Goal: Check status: Check status

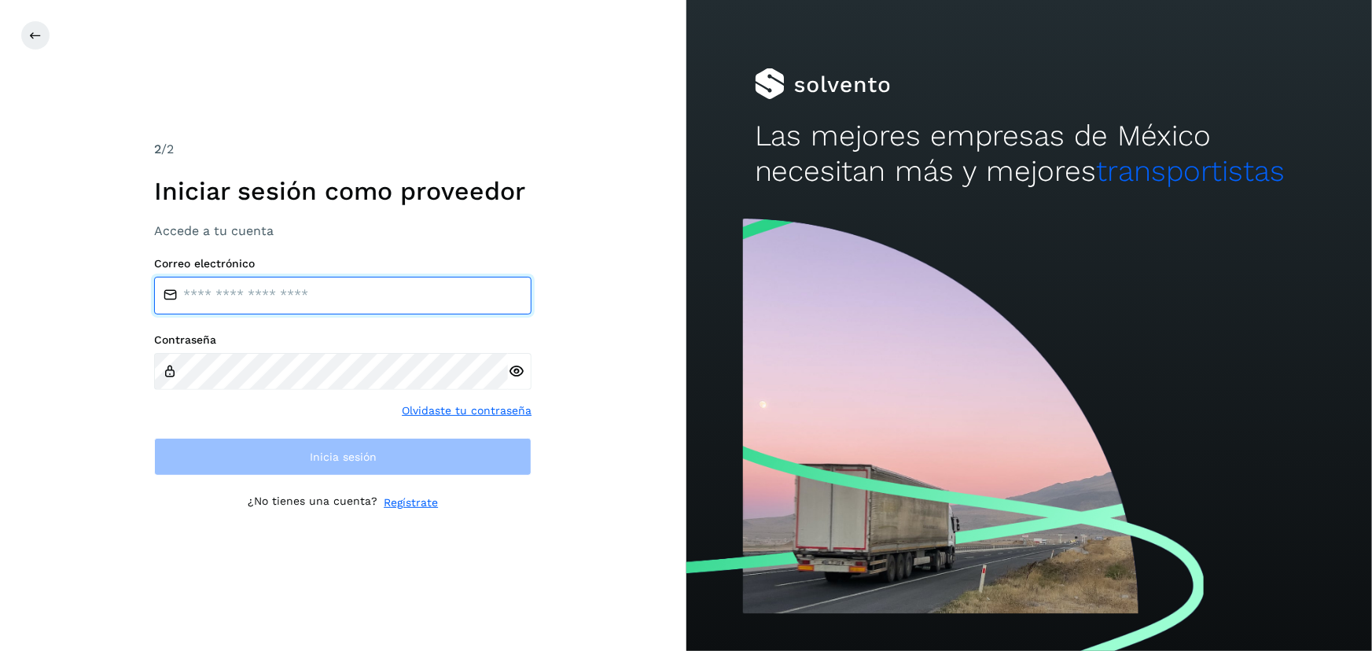
click at [339, 286] on input "email" at bounding box center [342, 296] width 377 height 38
type input "**********"
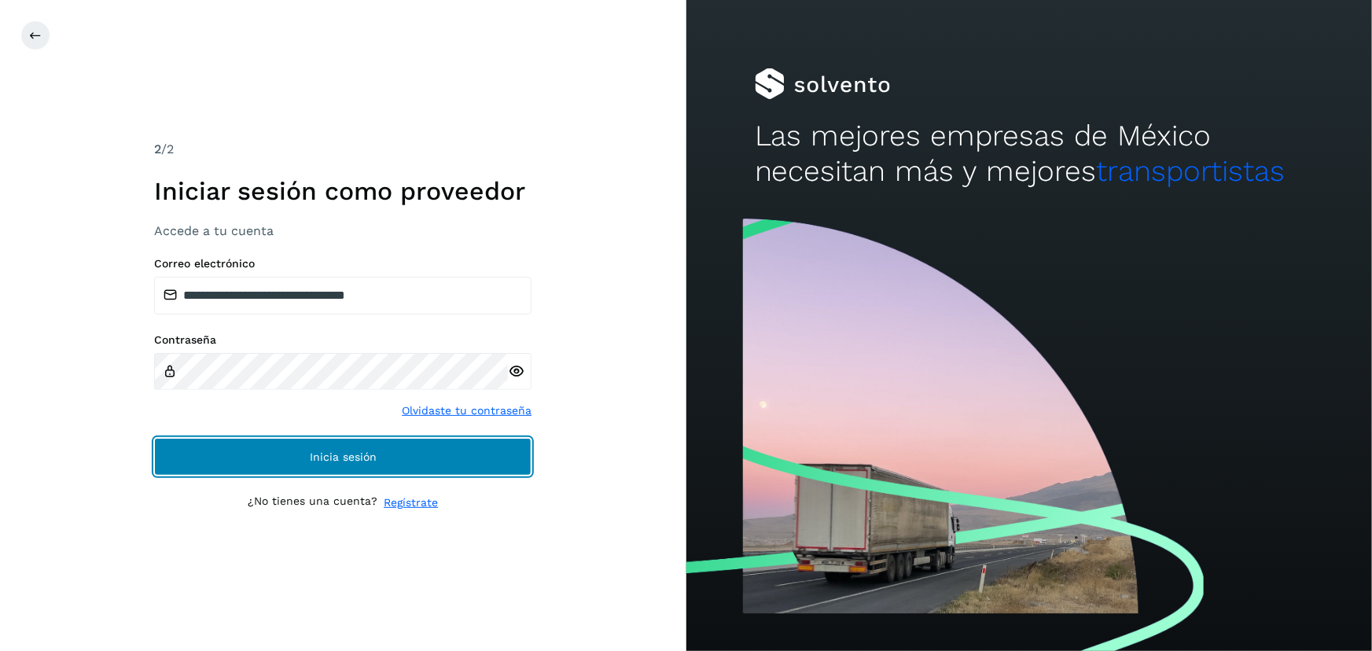
click at [353, 448] on button "Inicia sesión" at bounding box center [342, 457] width 377 height 38
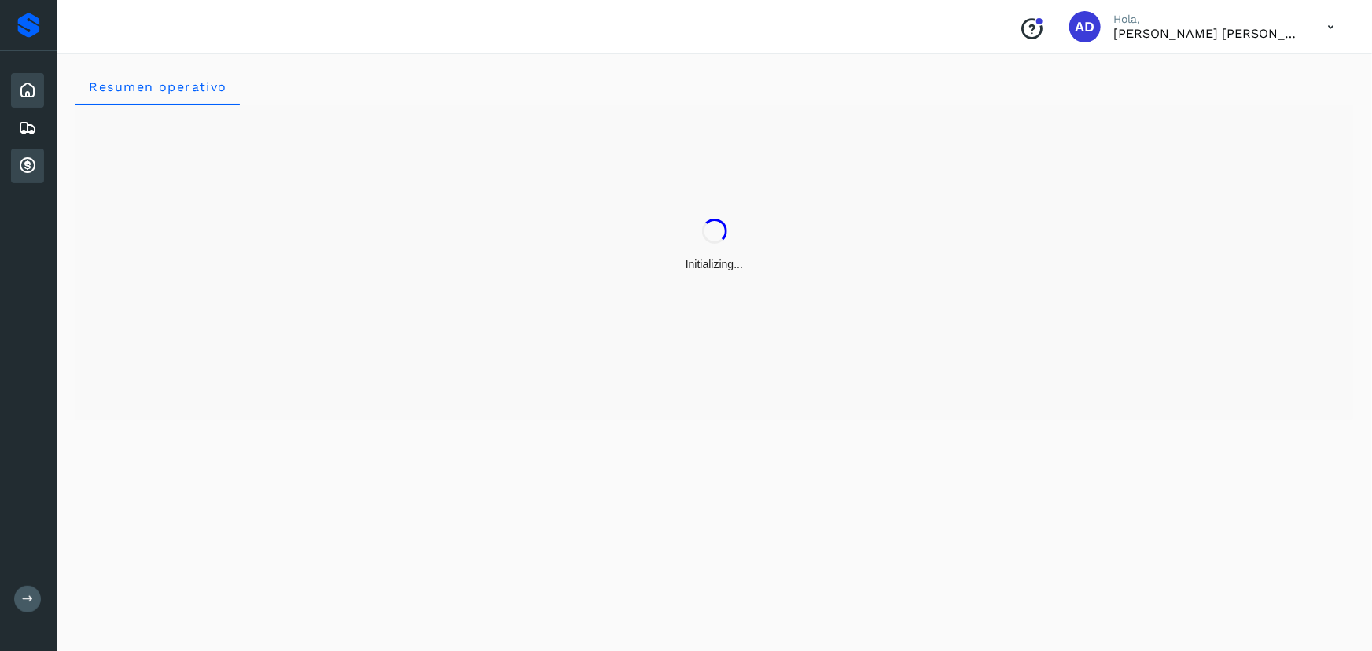
click at [31, 164] on icon at bounding box center [27, 165] width 19 height 19
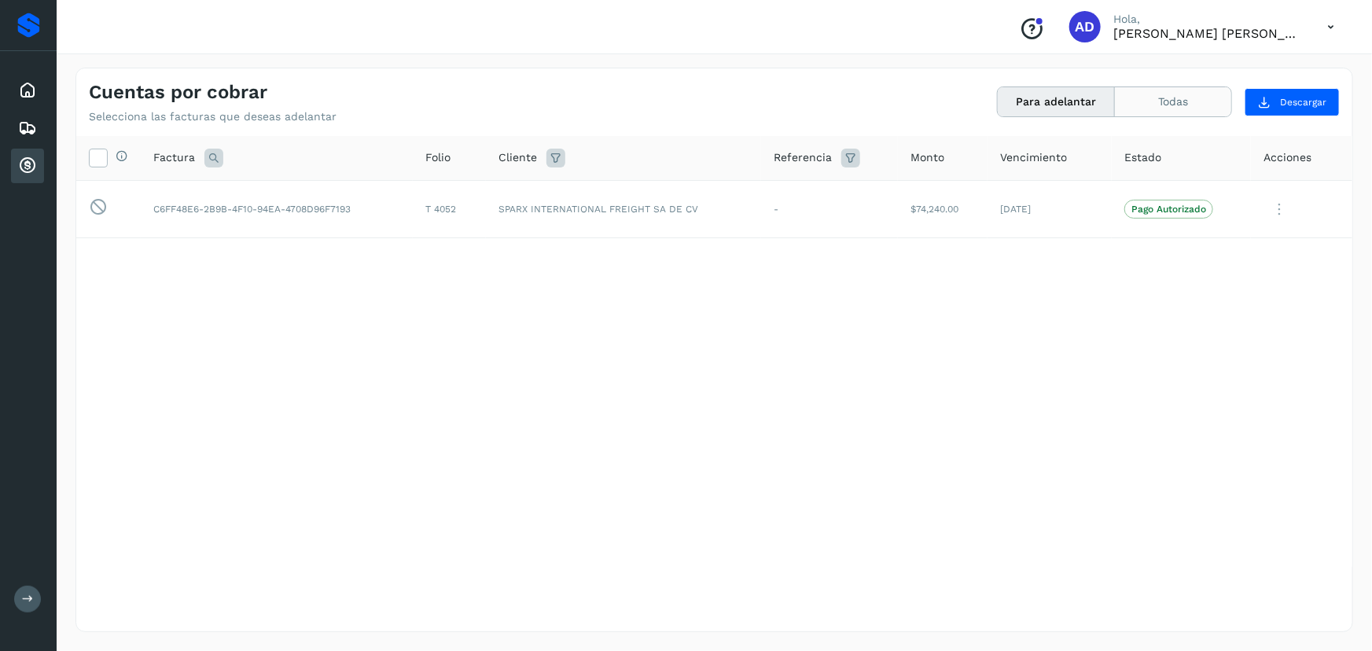
click at [1198, 101] on button "Todas" at bounding box center [1173, 101] width 116 height 29
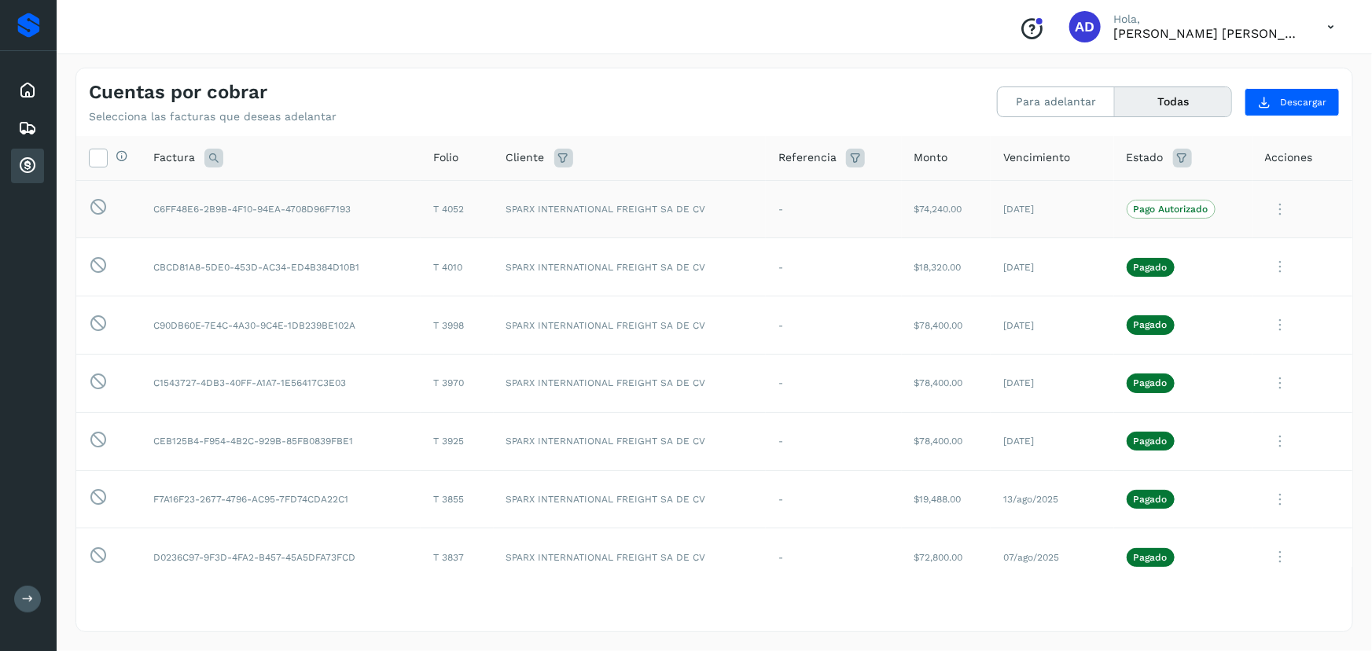
click at [1276, 207] on icon at bounding box center [1280, 209] width 31 height 32
click at [762, 28] on div at bounding box center [686, 325] width 1372 height 651
click at [1330, 35] on icon at bounding box center [1331, 27] width 32 height 32
click at [1199, 77] on div "Cerrar sesión" at bounding box center [1252, 71] width 187 height 30
